Goal: Navigation & Orientation: Find specific page/section

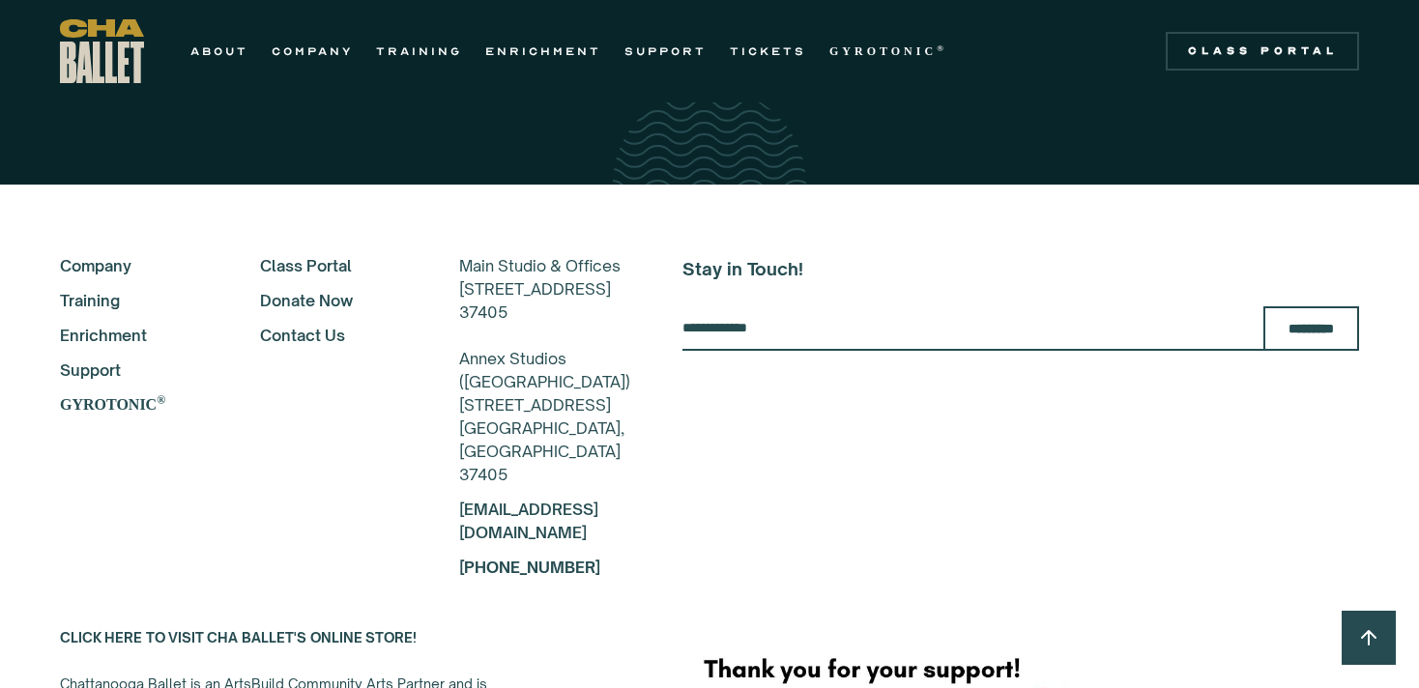
scroll to position [3454, 0]
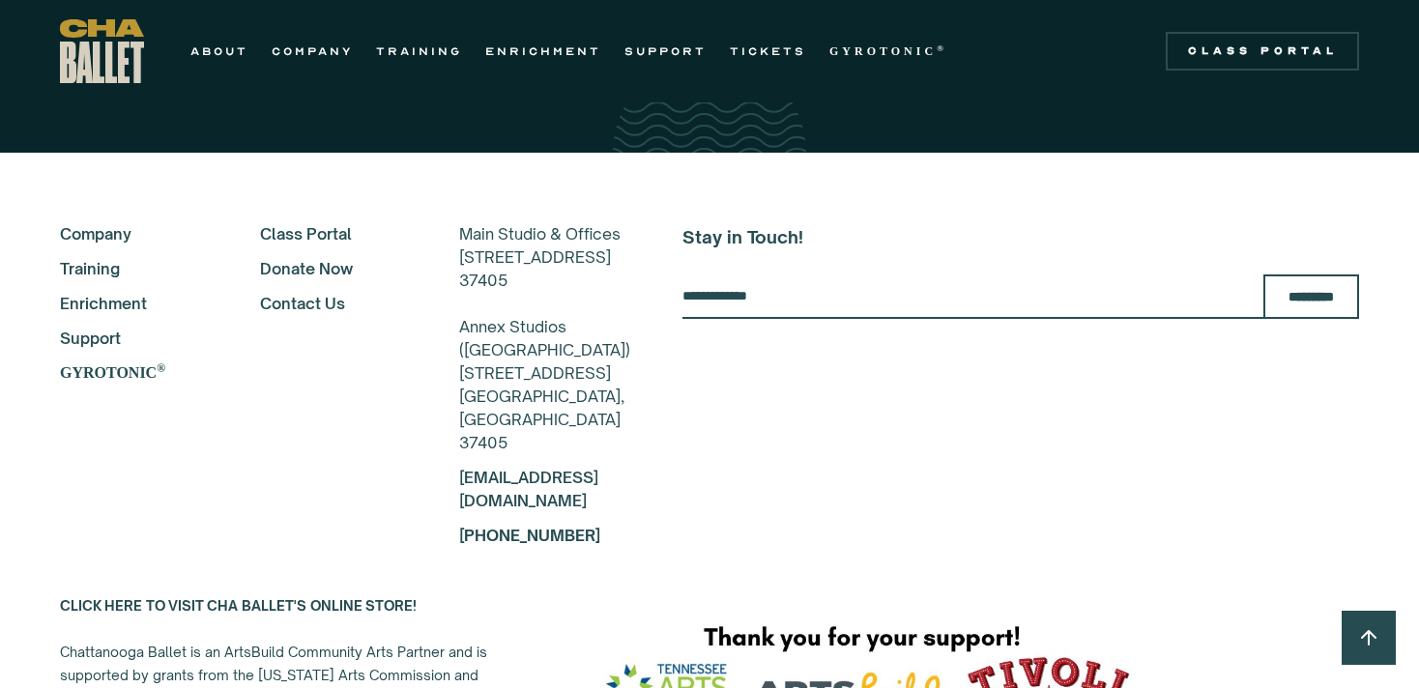
click at [113, 223] on link "Company" at bounding box center [134, 233] width 148 height 23
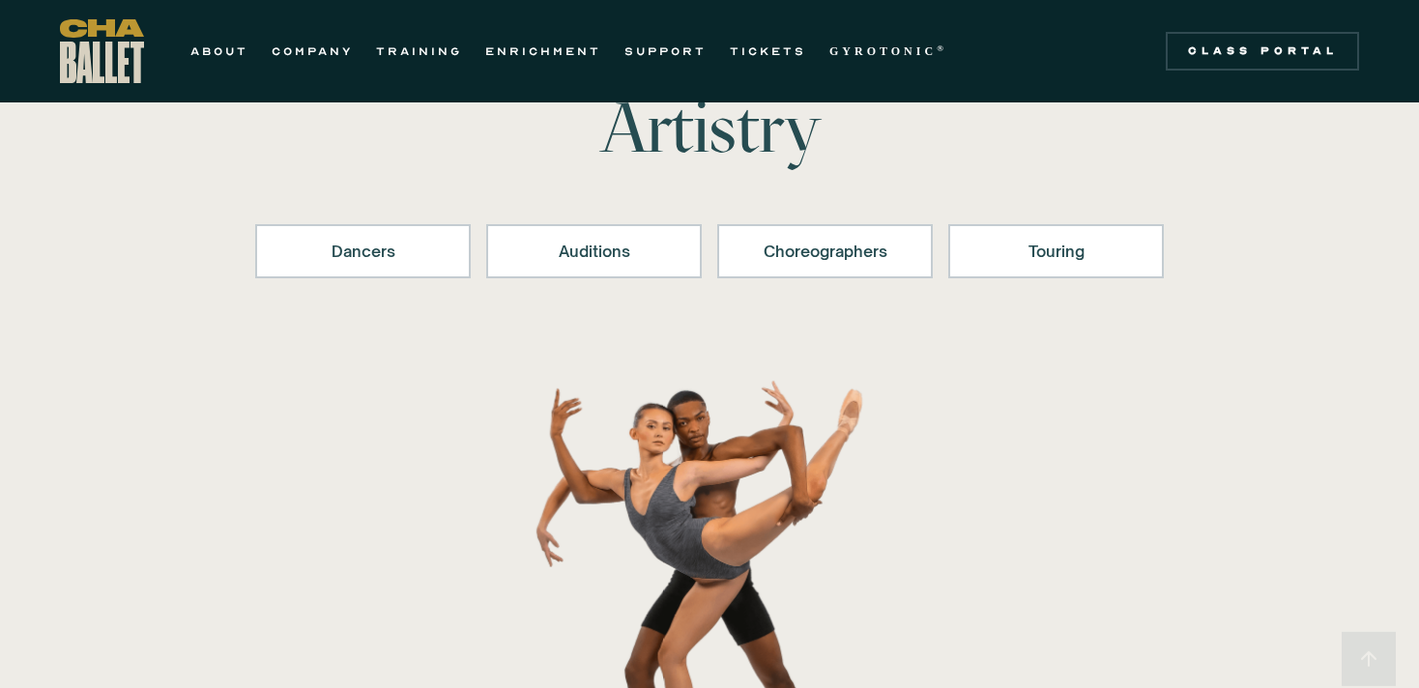
scroll to position [264, 0]
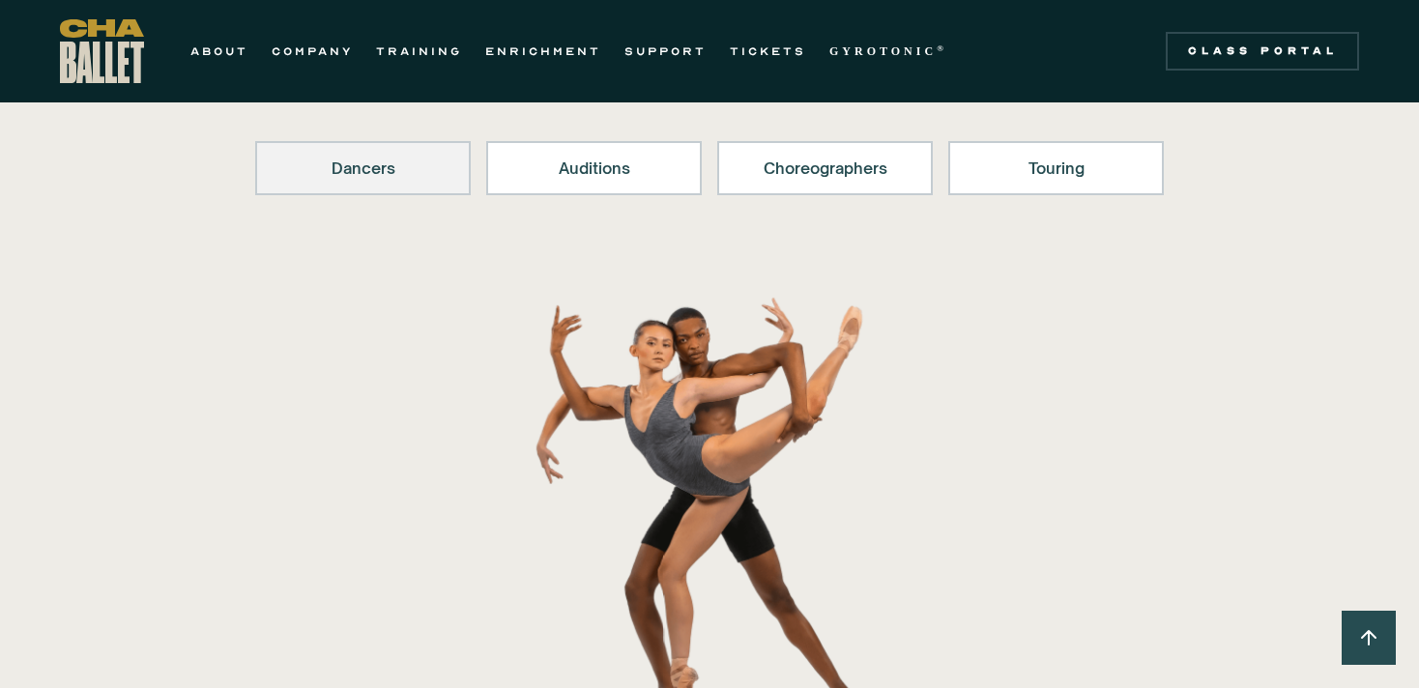
click at [300, 168] on div "Dancers" at bounding box center [362, 168] width 165 height 23
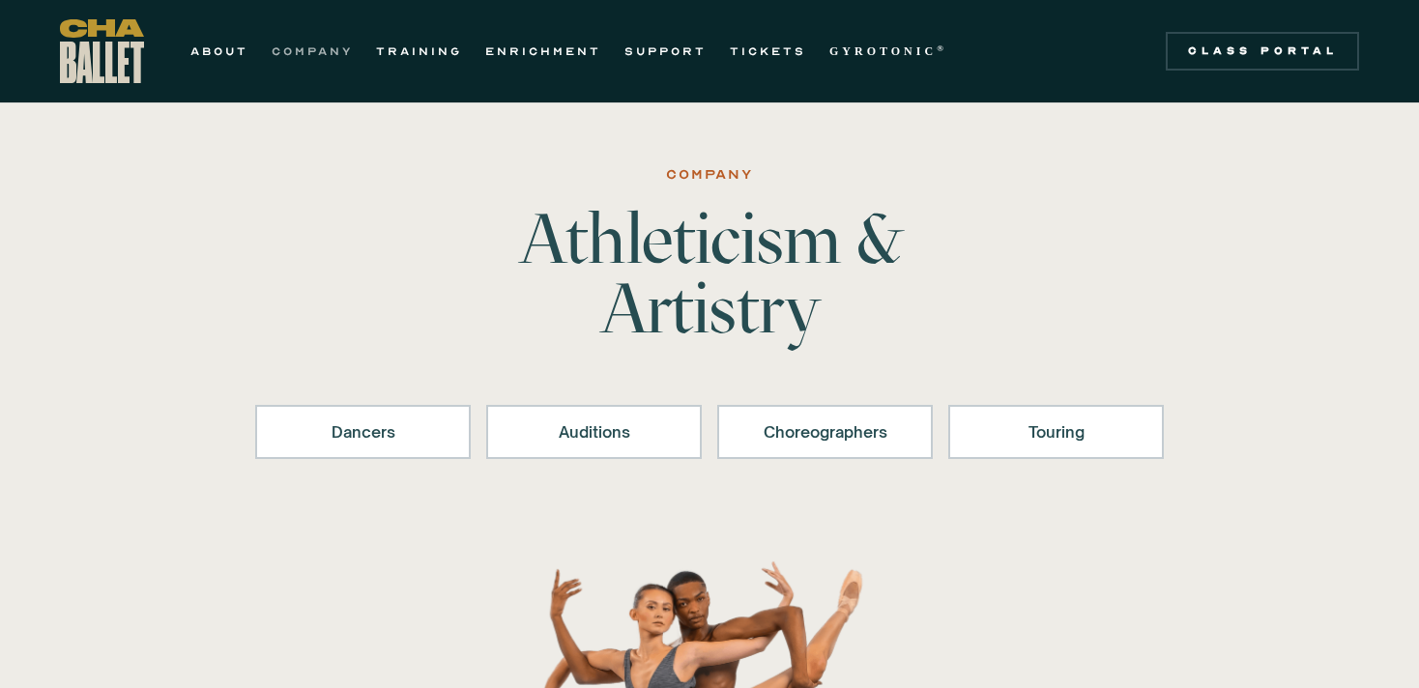
click at [329, 55] on link "COMPANY" at bounding box center [312, 51] width 81 height 23
click at [417, 429] on div "Dancers" at bounding box center [362, 432] width 165 height 23
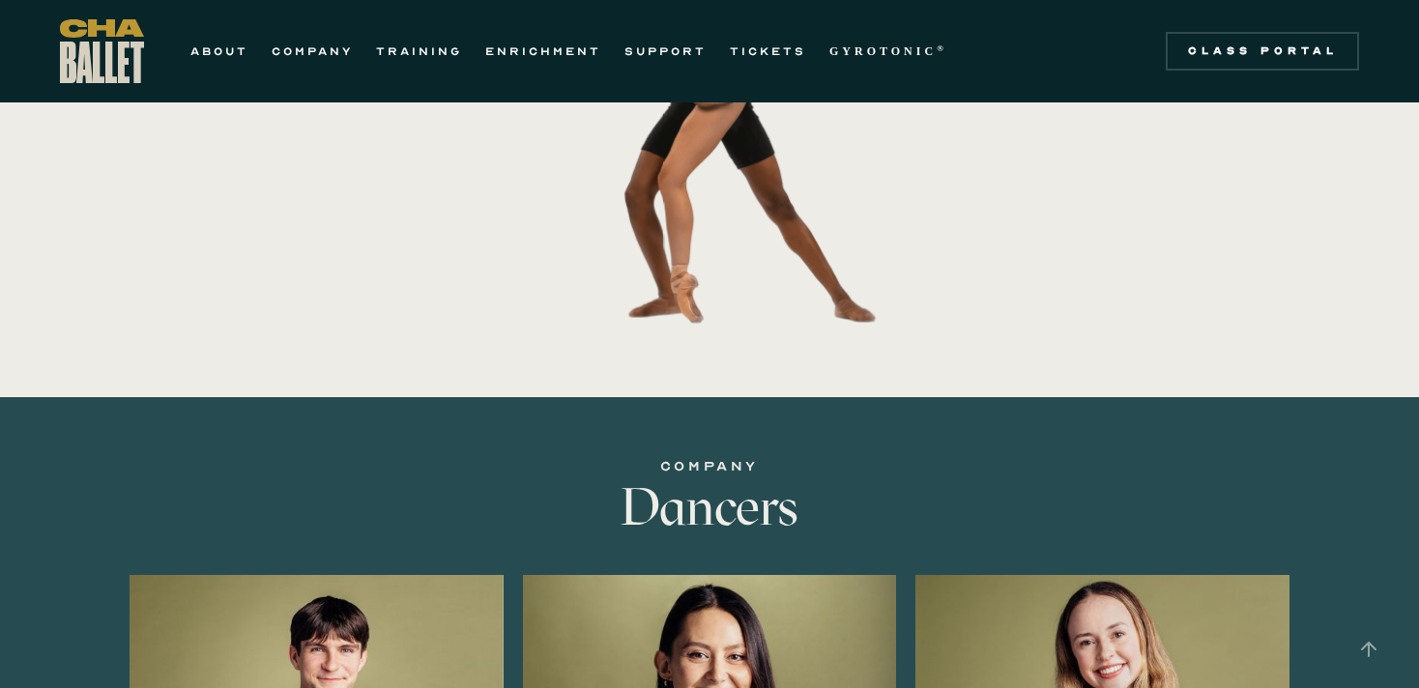
scroll to position [353, 0]
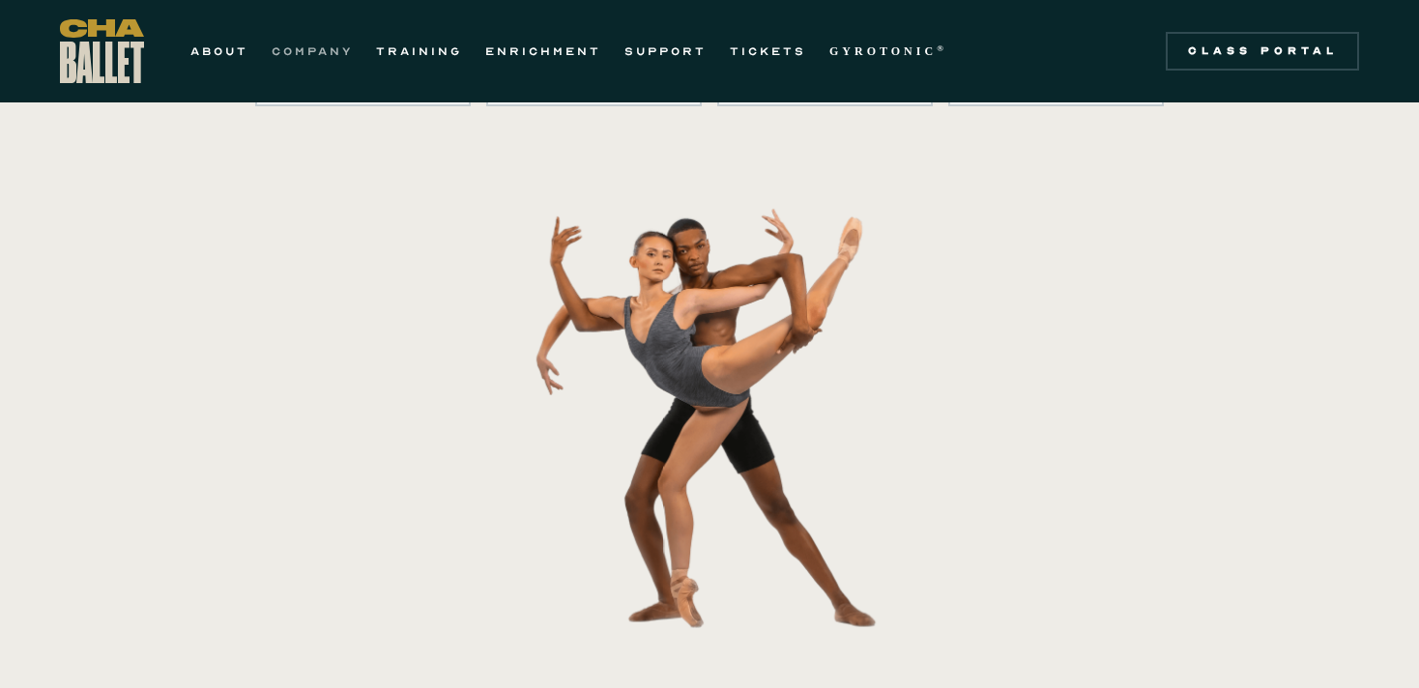
click at [324, 52] on link "COMPANY" at bounding box center [312, 51] width 81 height 23
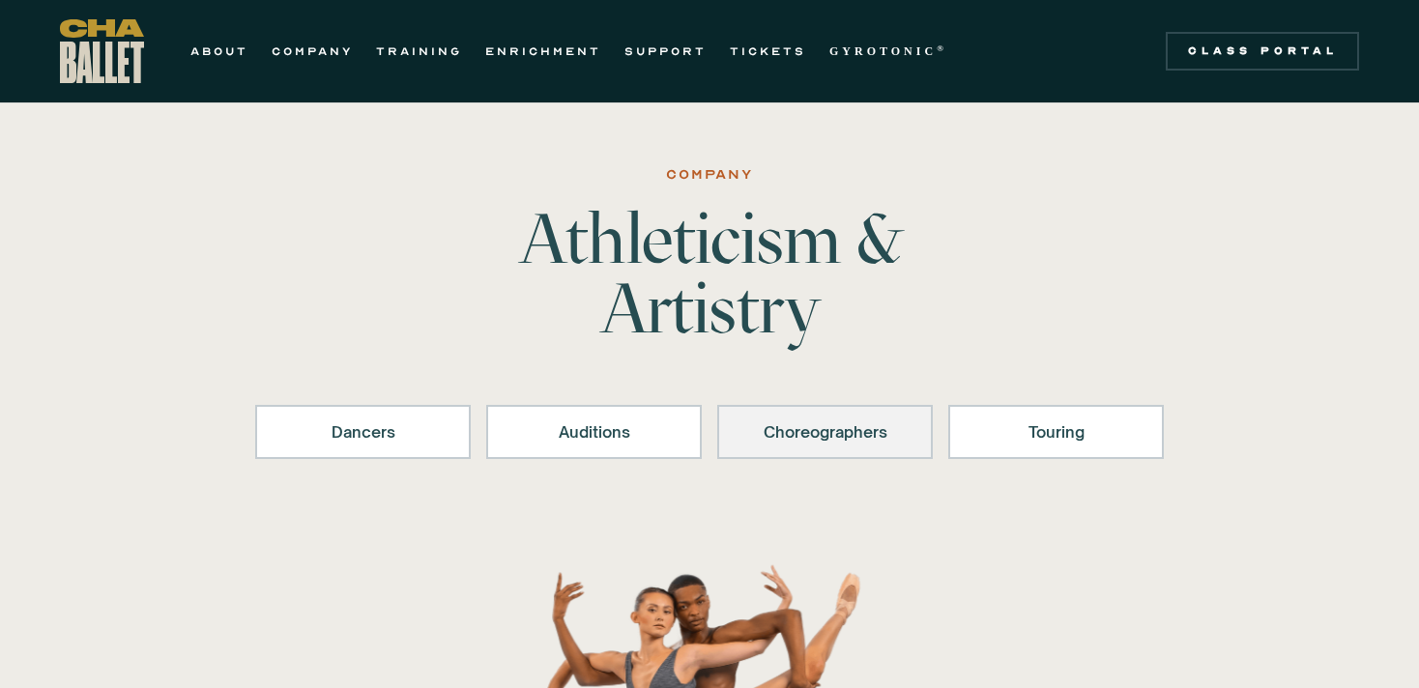
click at [875, 442] on div "Choreographers" at bounding box center [825, 432] width 165 height 23
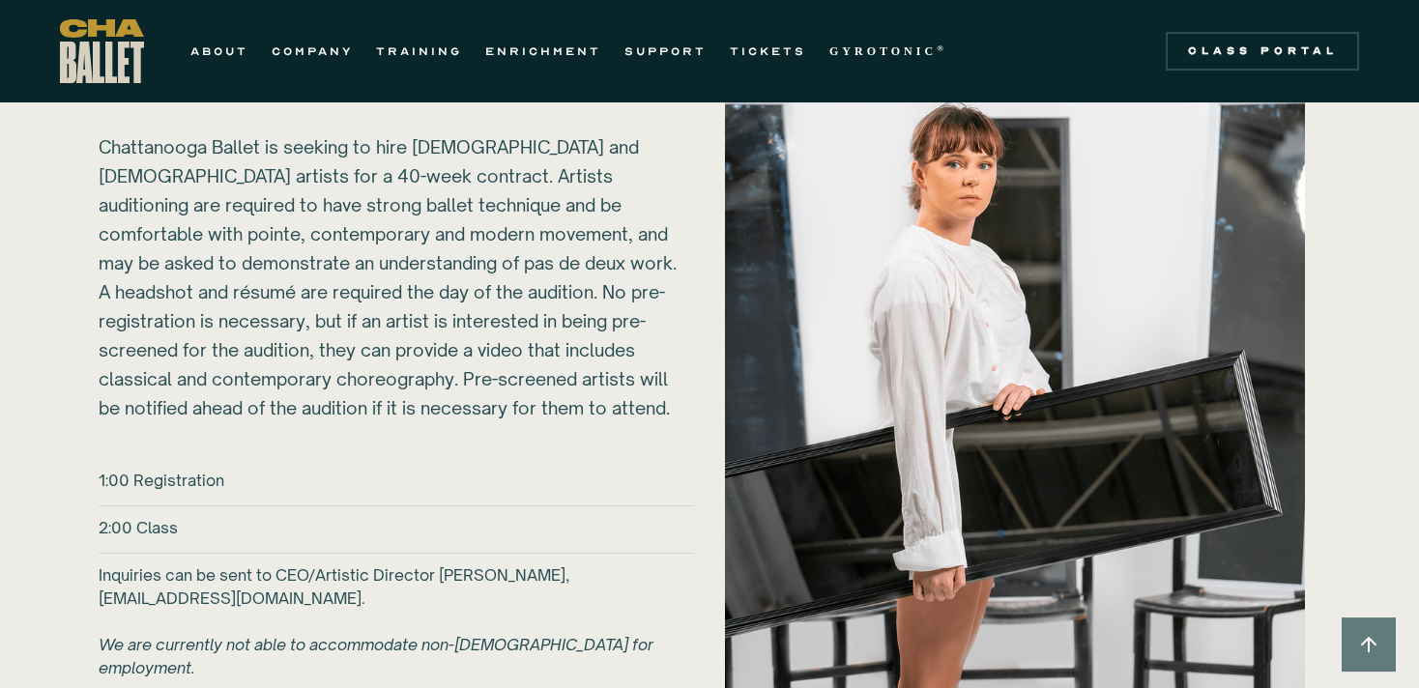
scroll to position [1859, 0]
